Goal: Task Accomplishment & Management: Complete application form

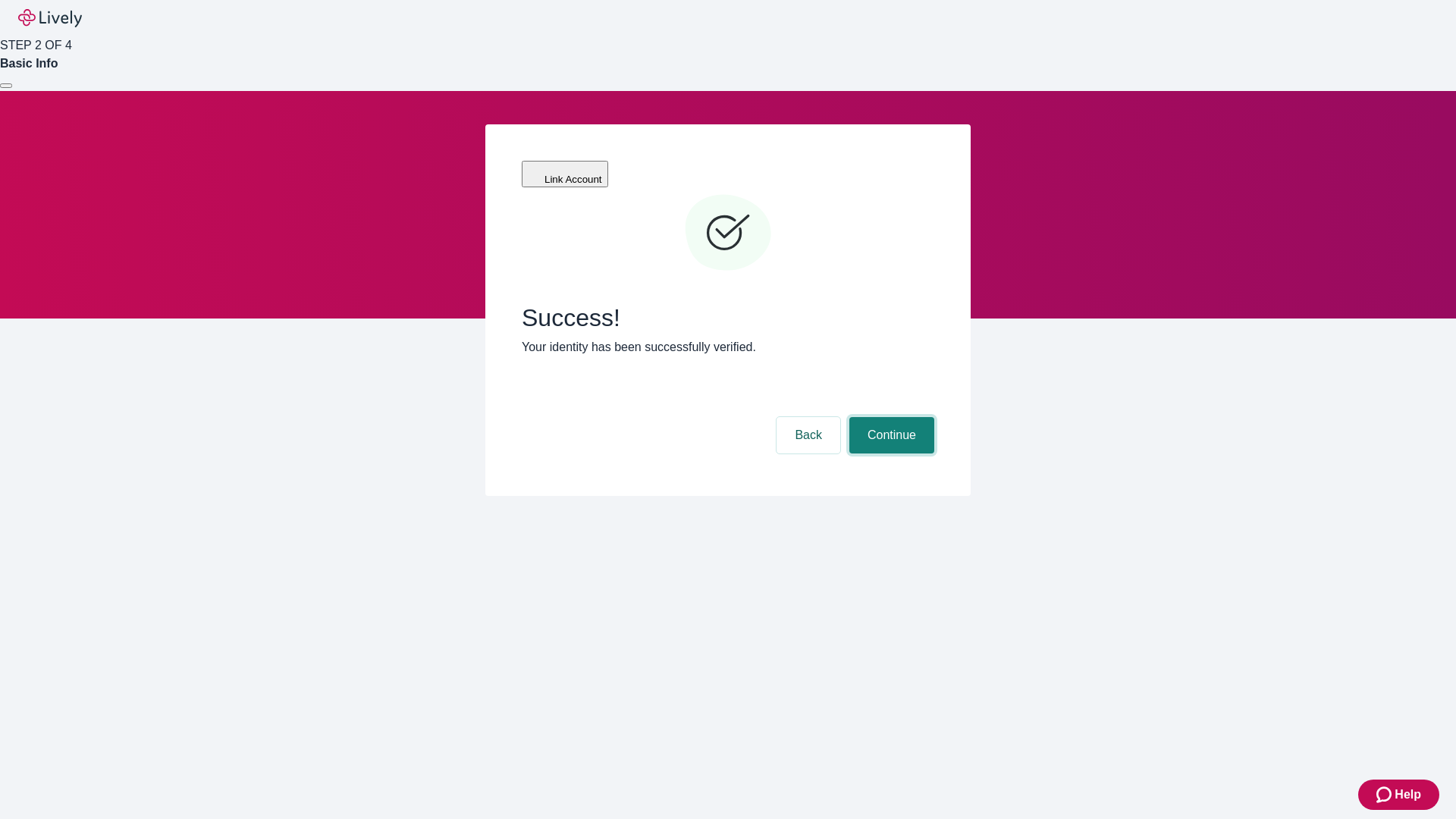
click at [889, 417] on button "Continue" at bounding box center [891, 435] width 85 height 36
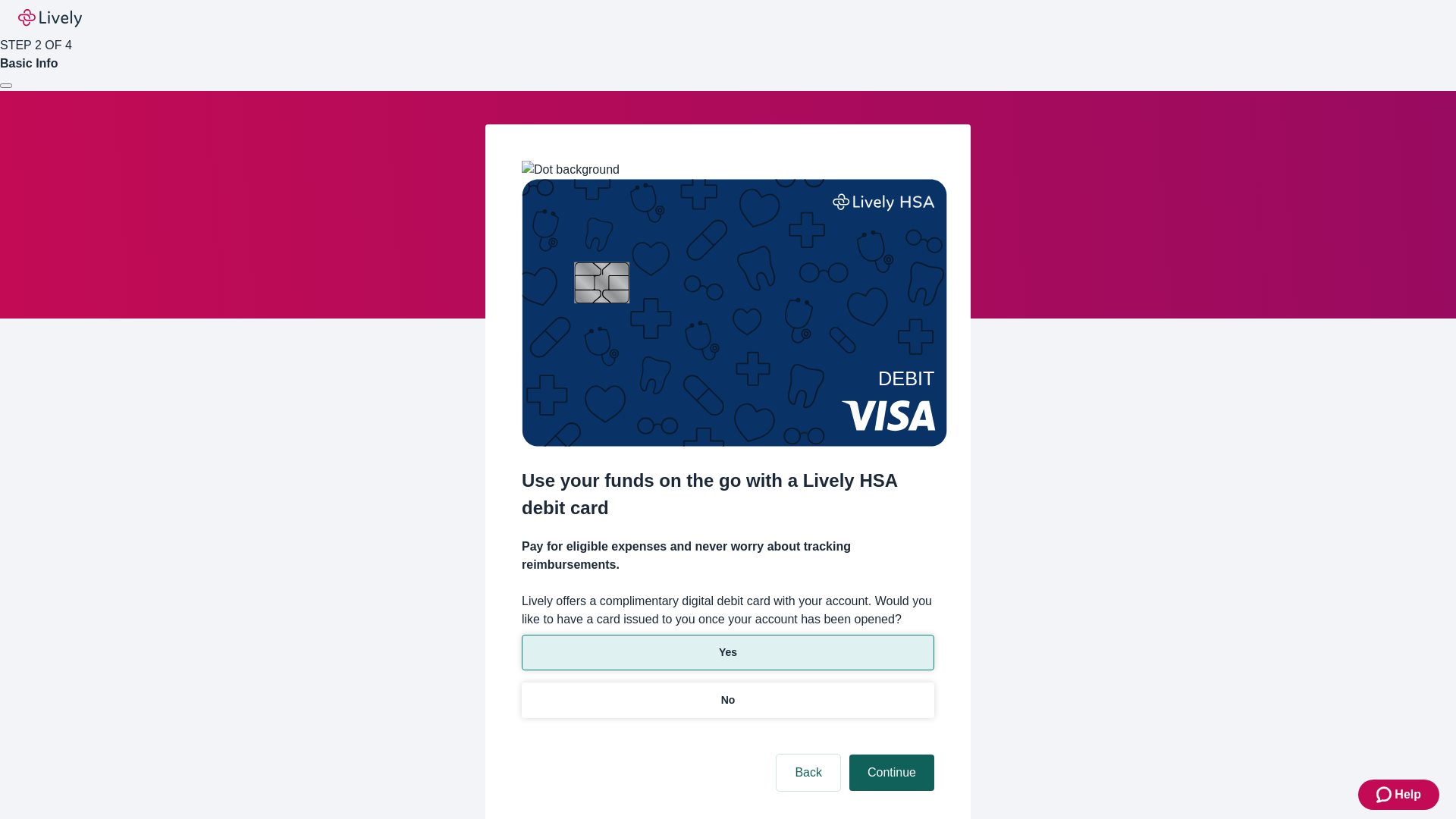
click at [889, 754] on button "Continue" at bounding box center [891, 772] width 85 height 36
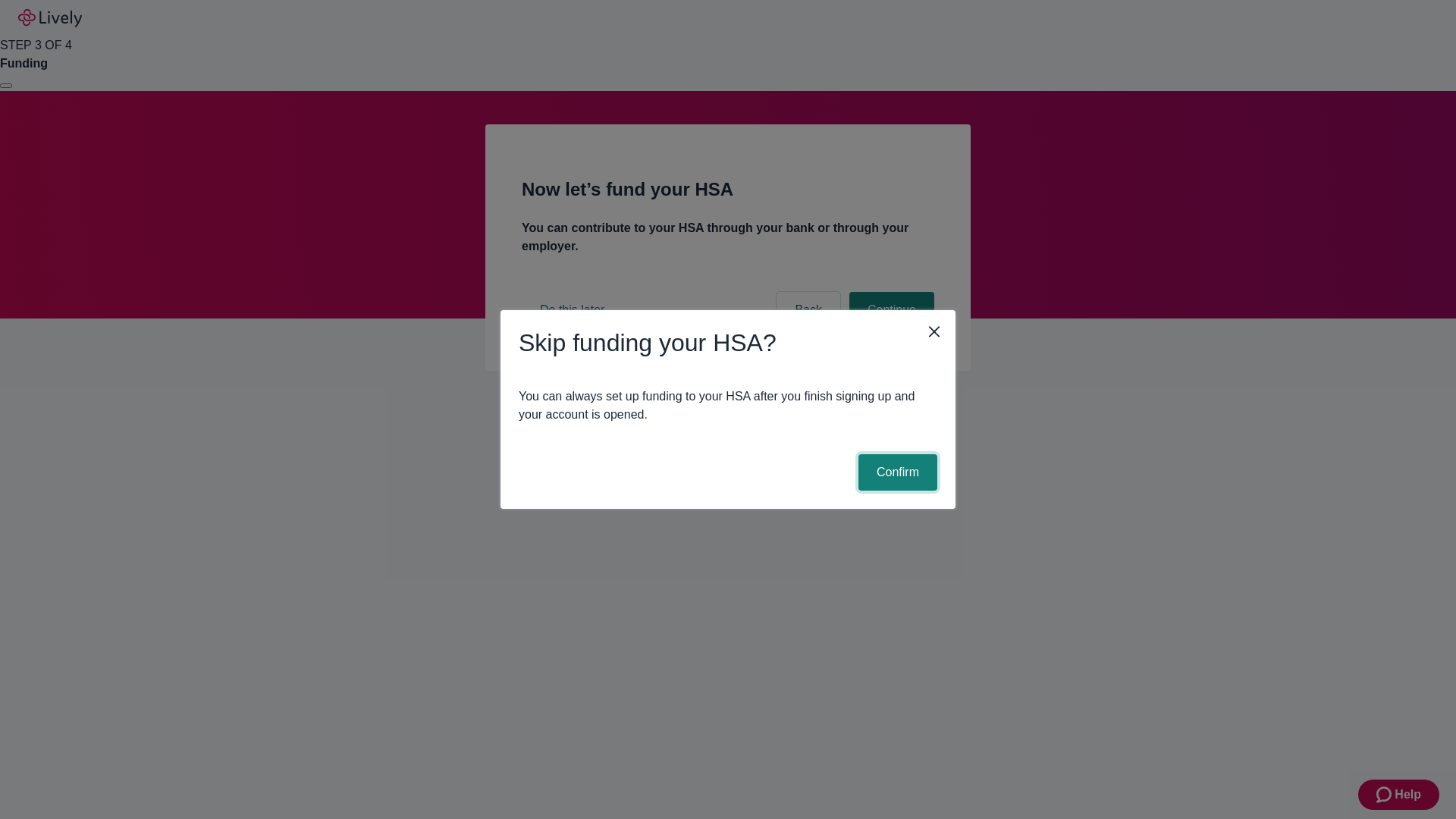
click at [895, 472] on button "Confirm" at bounding box center [897, 472] width 79 height 36
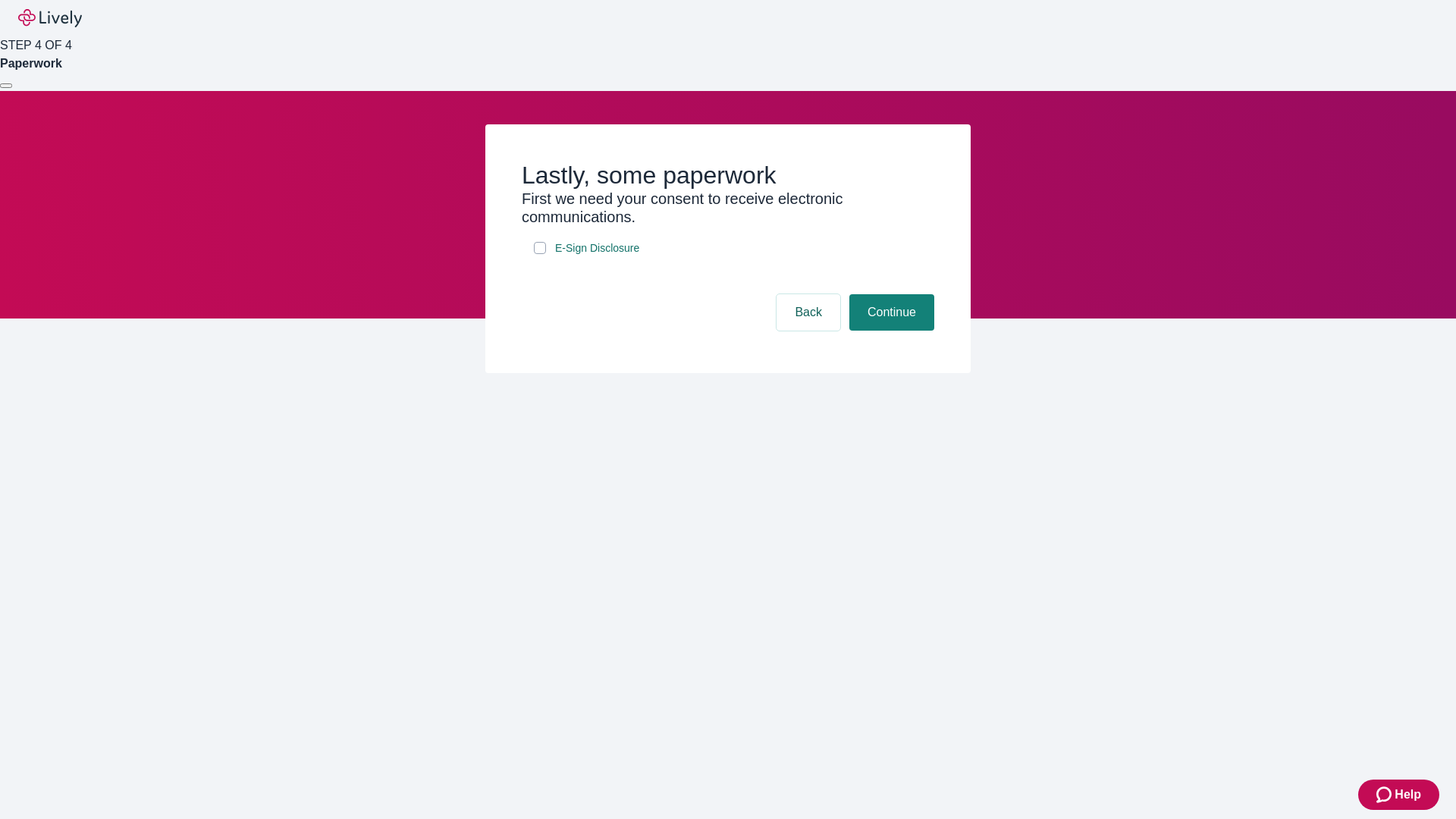
click at [539, 254] on input "E-Sign Disclosure" at bounding box center [539, 248] width 12 height 12
checkbox input "true"
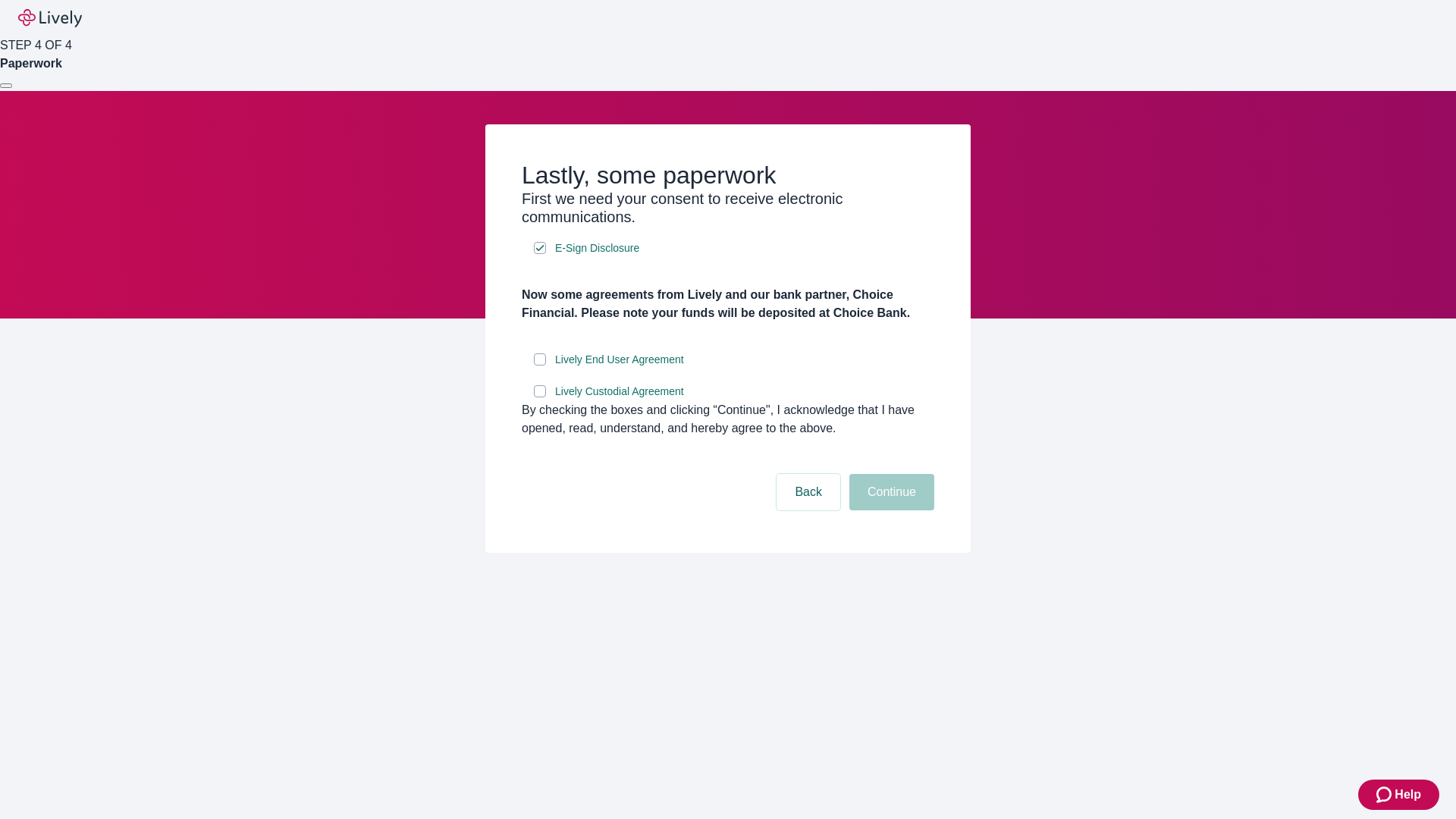
click at [539, 366] on input "Lively End User Agreement" at bounding box center [539, 360] width 12 height 12
checkbox input "true"
click at [539, 398] on input "Lively Custodial Agreement" at bounding box center [539, 391] width 12 height 12
checkbox input "true"
click at [889, 510] on button "Continue" at bounding box center [891, 492] width 85 height 36
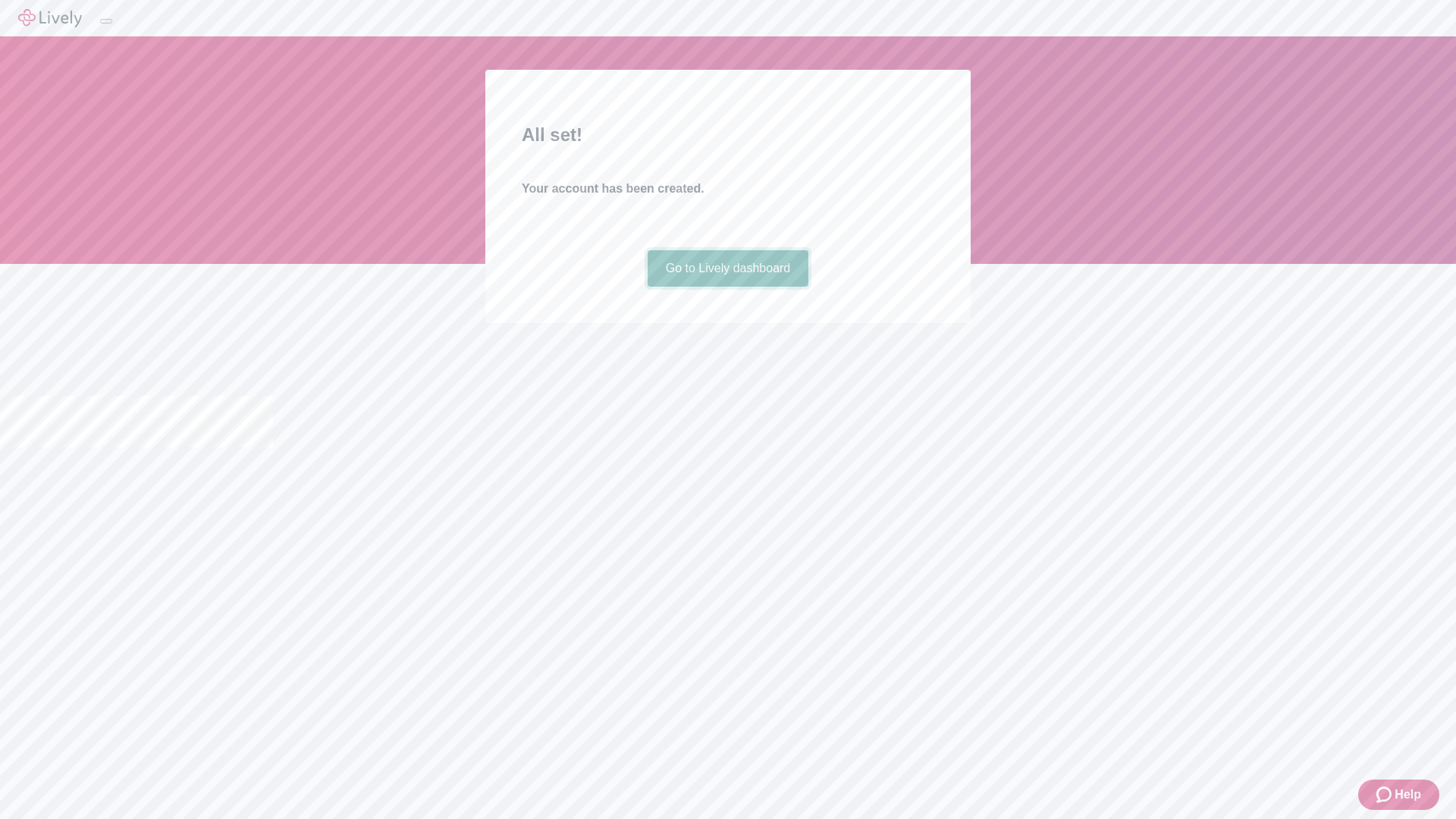
click at [727, 286] on link "Go to Lively dashboard" at bounding box center [728, 268] width 161 height 36
